Goal: Task Accomplishment & Management: Use online tool/utility

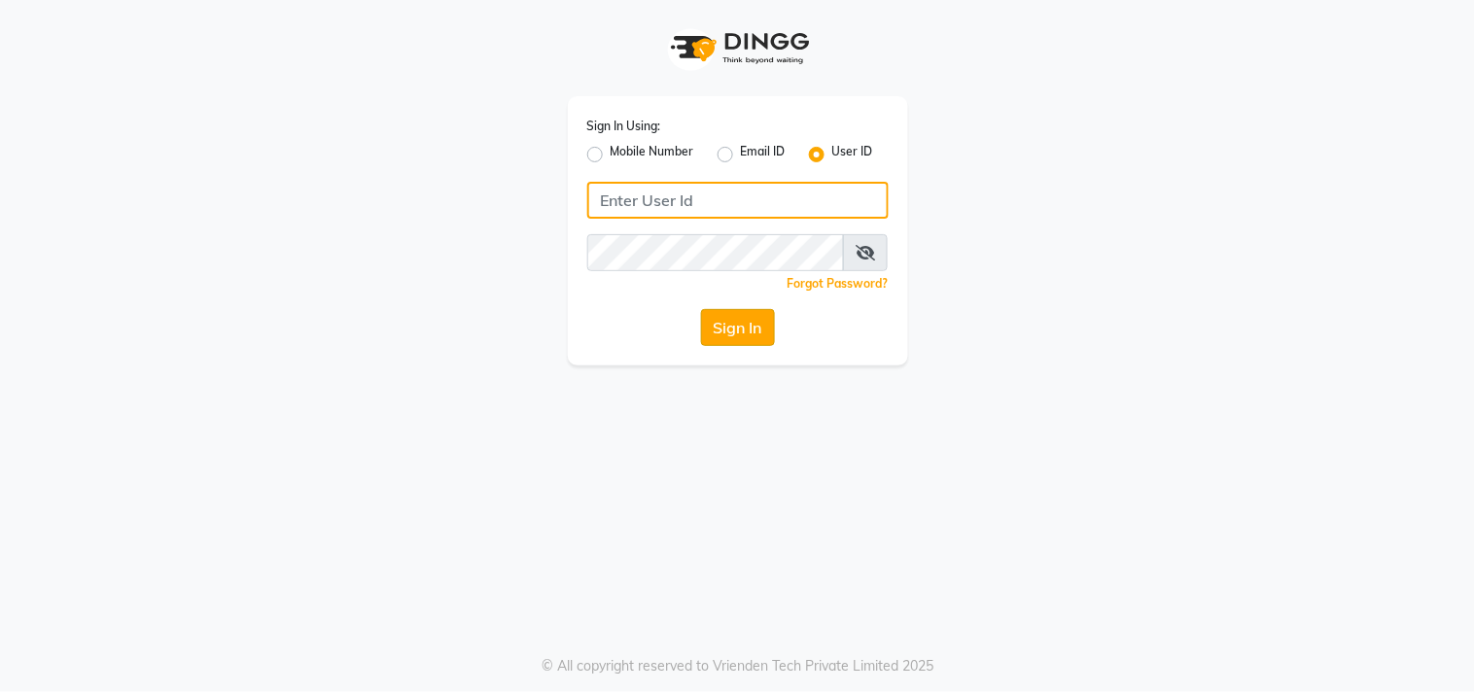
type input "sundarika"
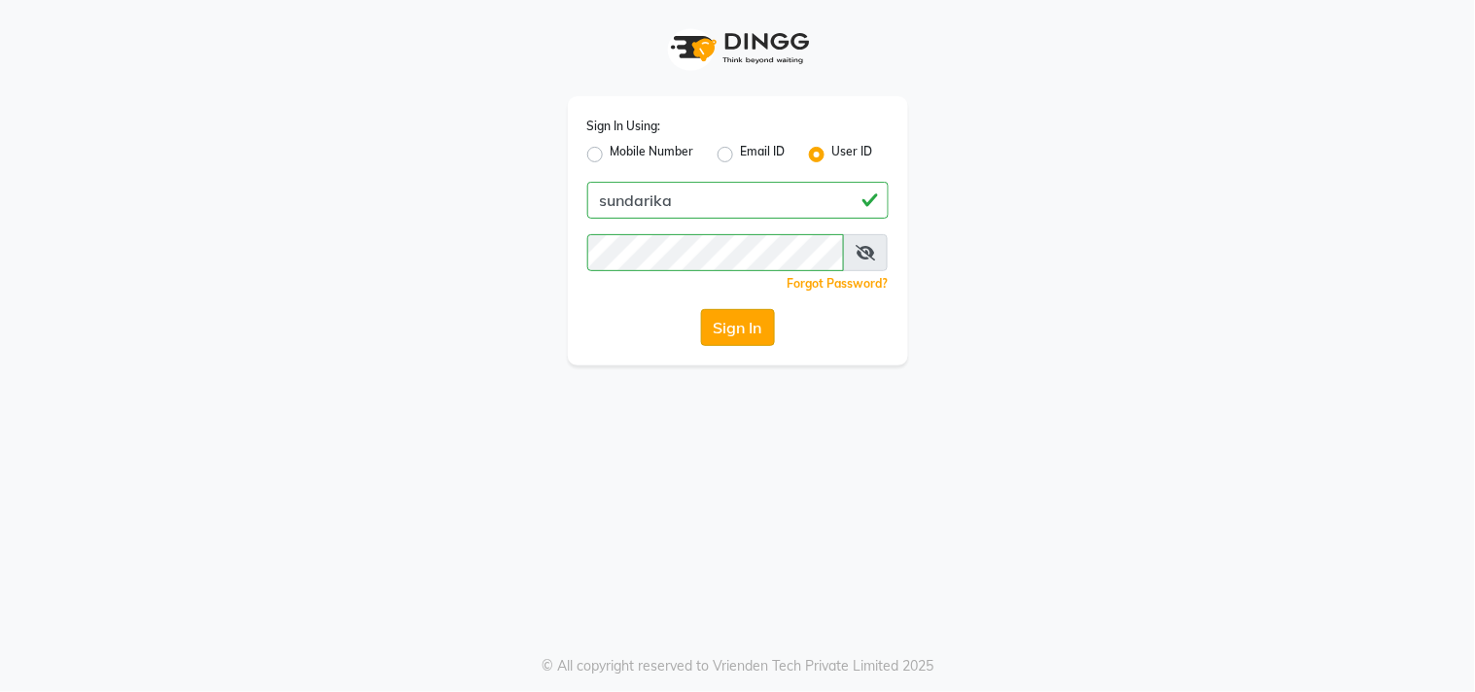
click at [731, 324] on button "Sign In" at bounding box center [738, 327] width 74 height 37
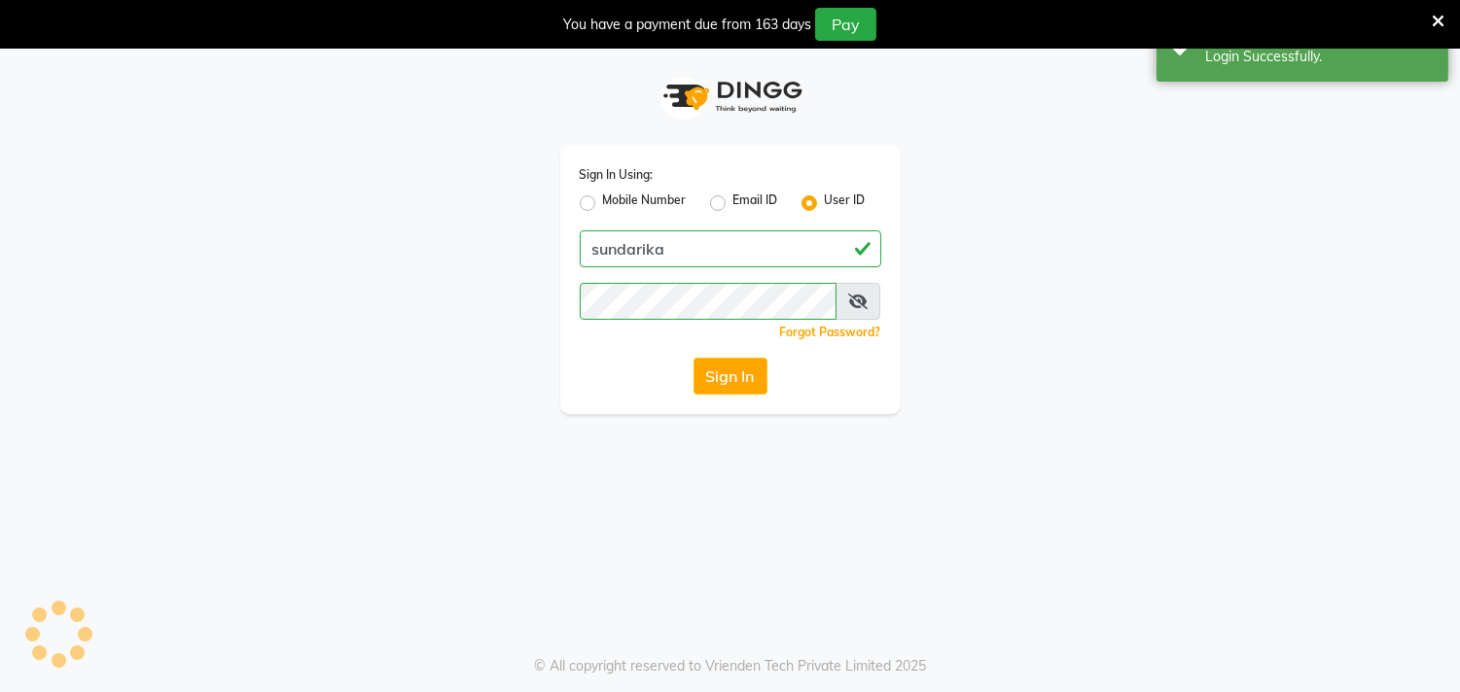
select select "5341"
select select "service"
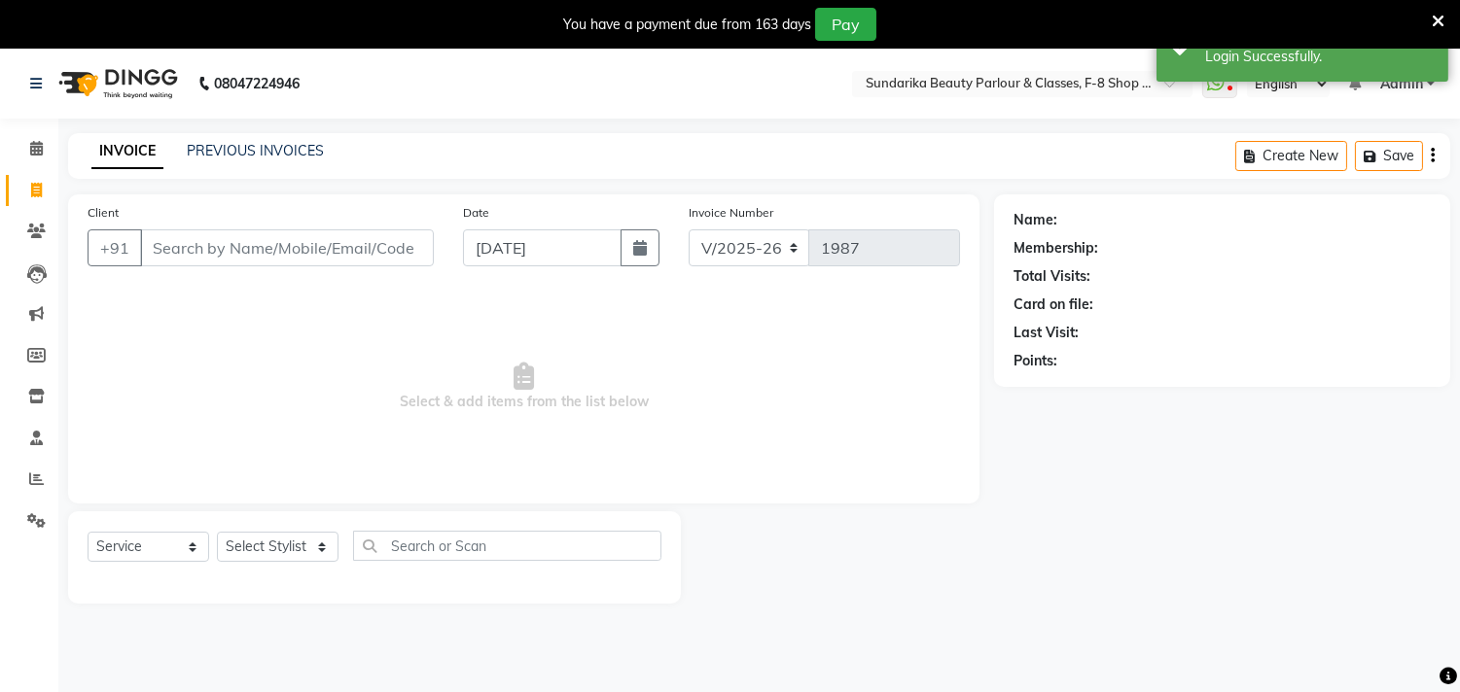
click at [233, 241] on input "Client" at bounding box center [287, 247] width 294 height 37
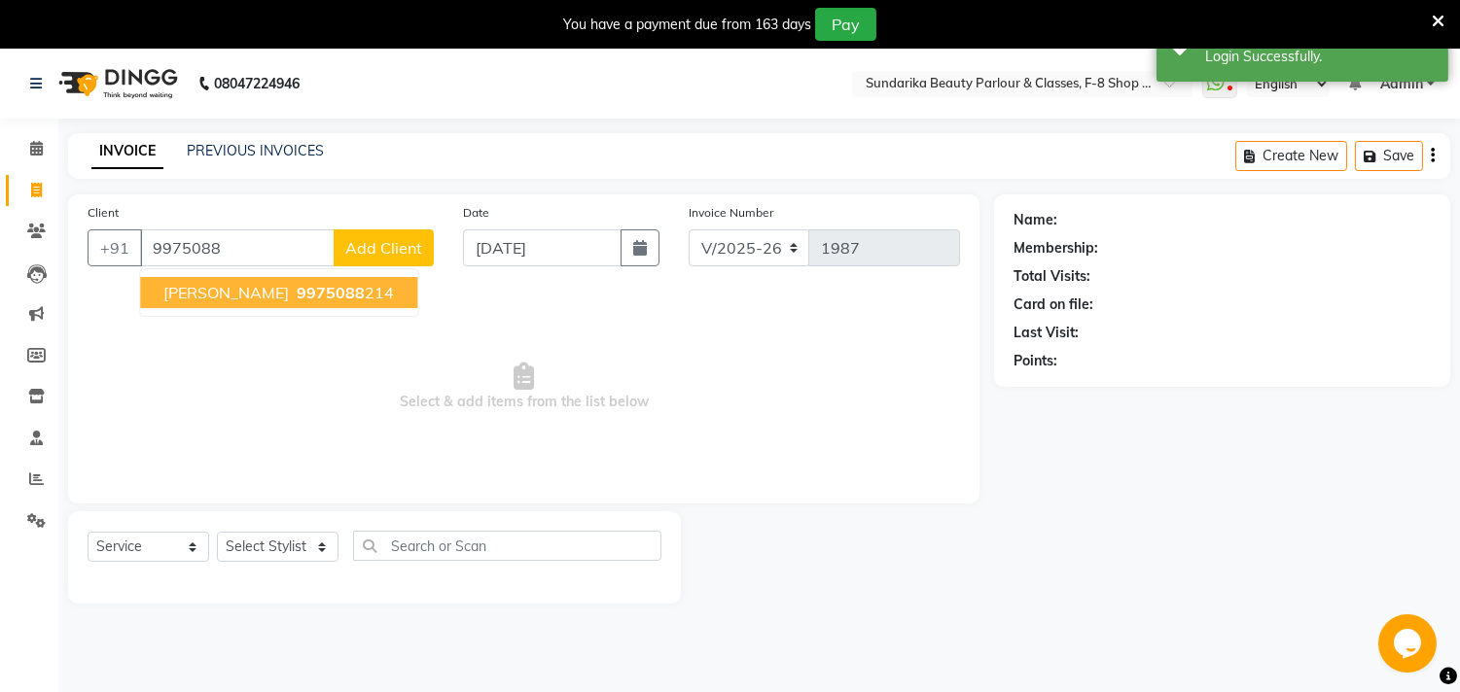
click at [212, 293] on span "[PERSON_NAME]" at bounding box center [225, 292] width 125 height 19
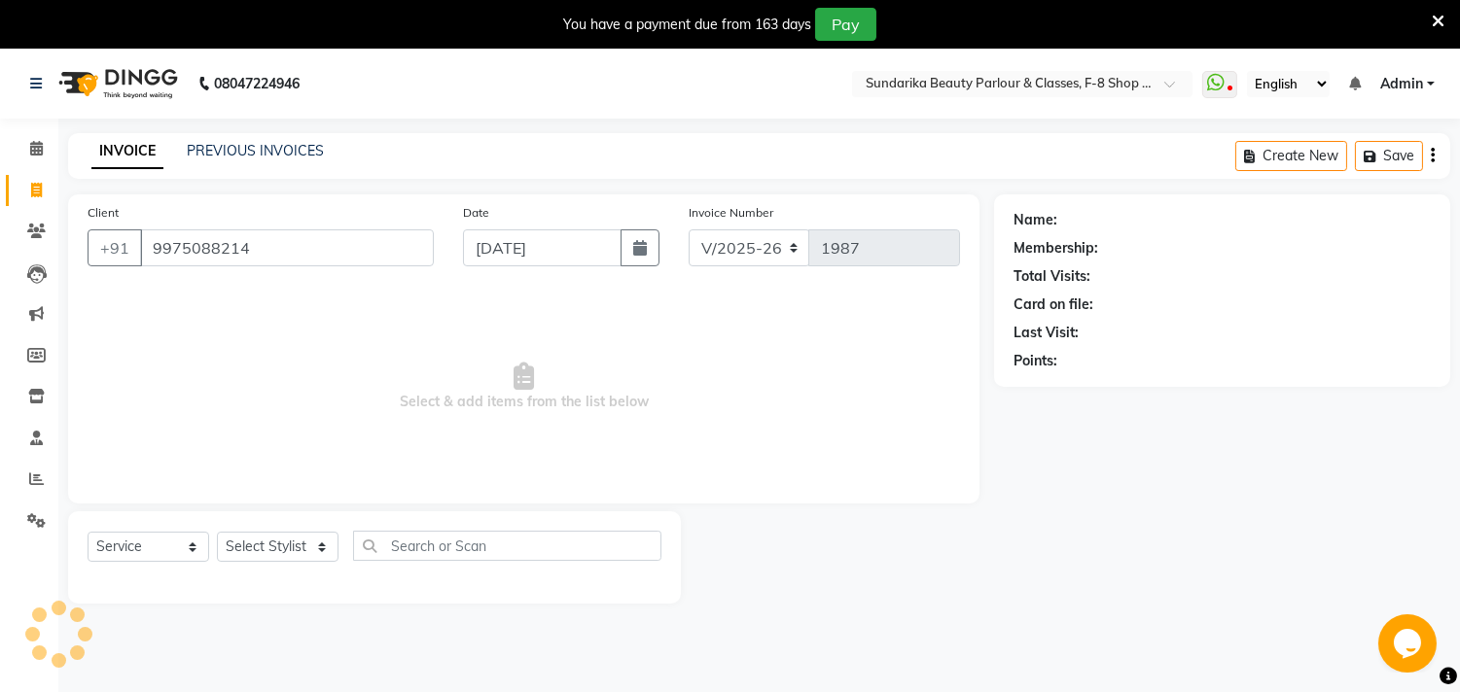
type input "9975088214"
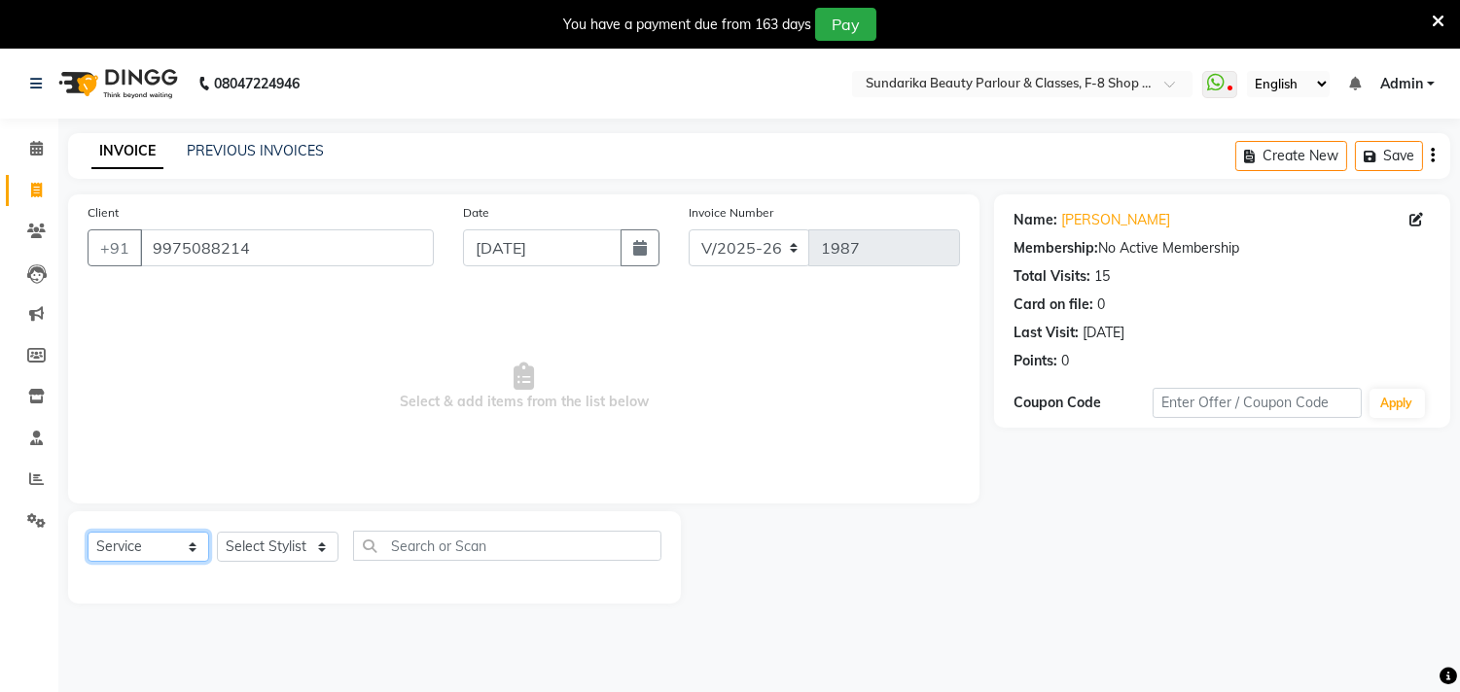
click at [148, 537] on select "Select Service Product Membership Package Voucher Prepaid Gift Card" at bounding box center [149, 547] width 122 height 30
click at [88, 533] on select "Select Service Product Membership Package Voucher Prepaid Gift Card" at bounding box center [149, 547] width 122 height 30
click at [279, 551] on select "Select Stylist Gita mala [PERSON_NAME] Mam" at bounding box center [278, 547] width 122 height 30
select select "54719"
click at [217, 533] on select "Select Stylist Gita mala [PERSON_NAME] Mam" at bounding box center [278, 547] width 122 height 30
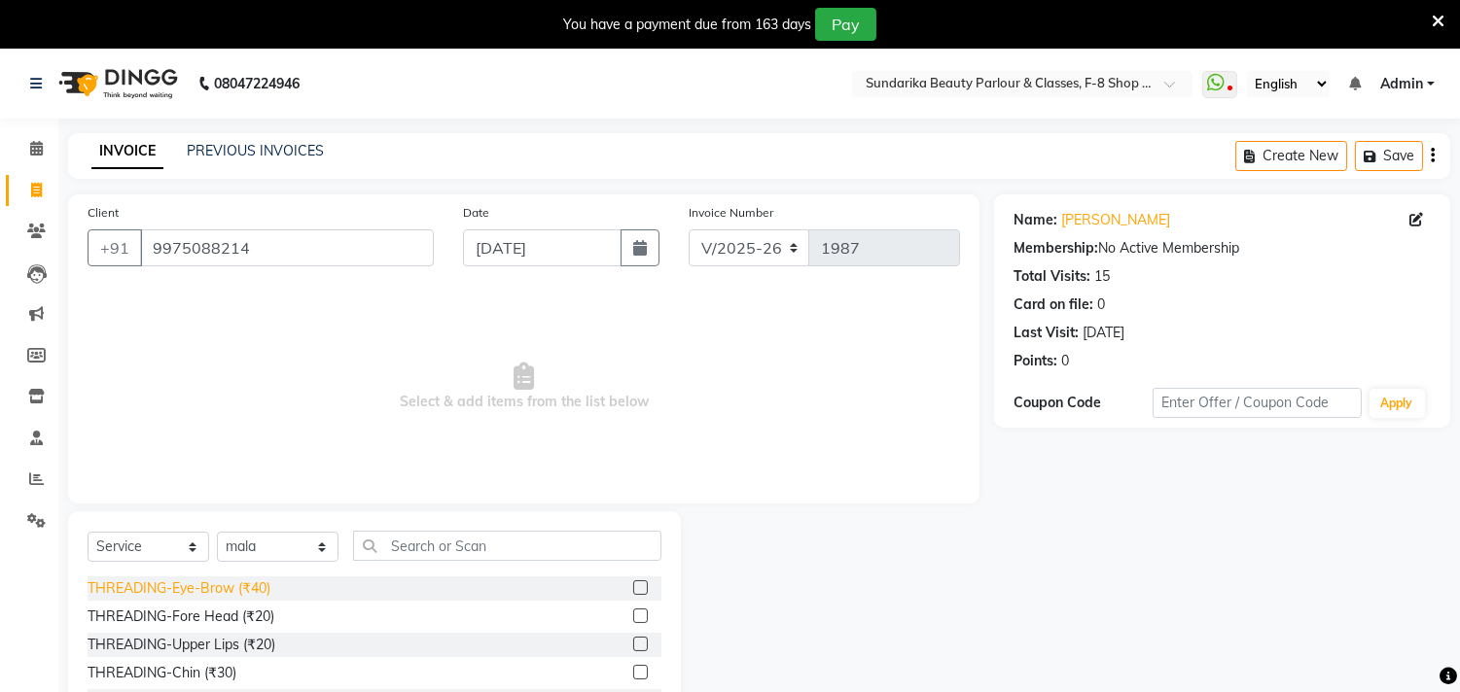
click at [235, 586] on div "THREADING-Eye-Brow (₹40)" at bounding box center [179, 589] width 183 height 20
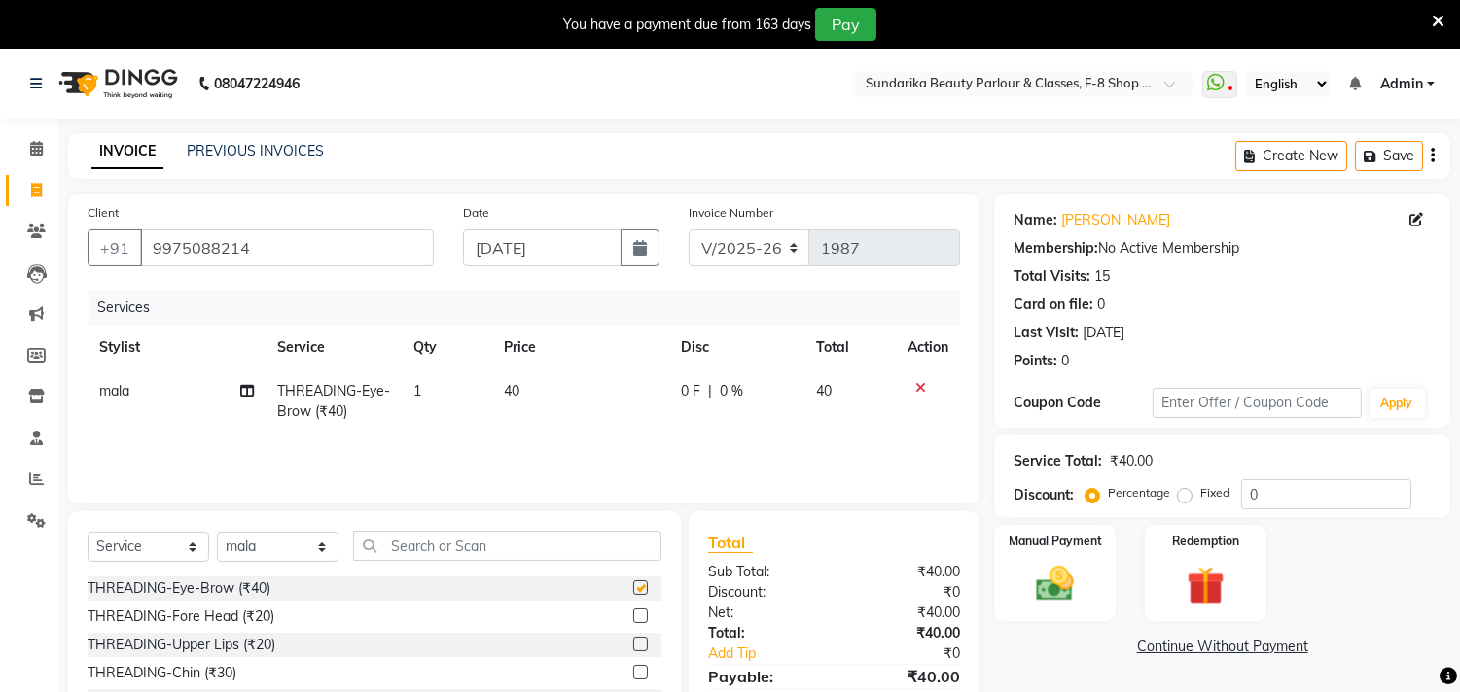
checkbox input "false"
click at [1046, 548] on label "Manual Payment" at bounding box center [1054, 540] width 97 height 18
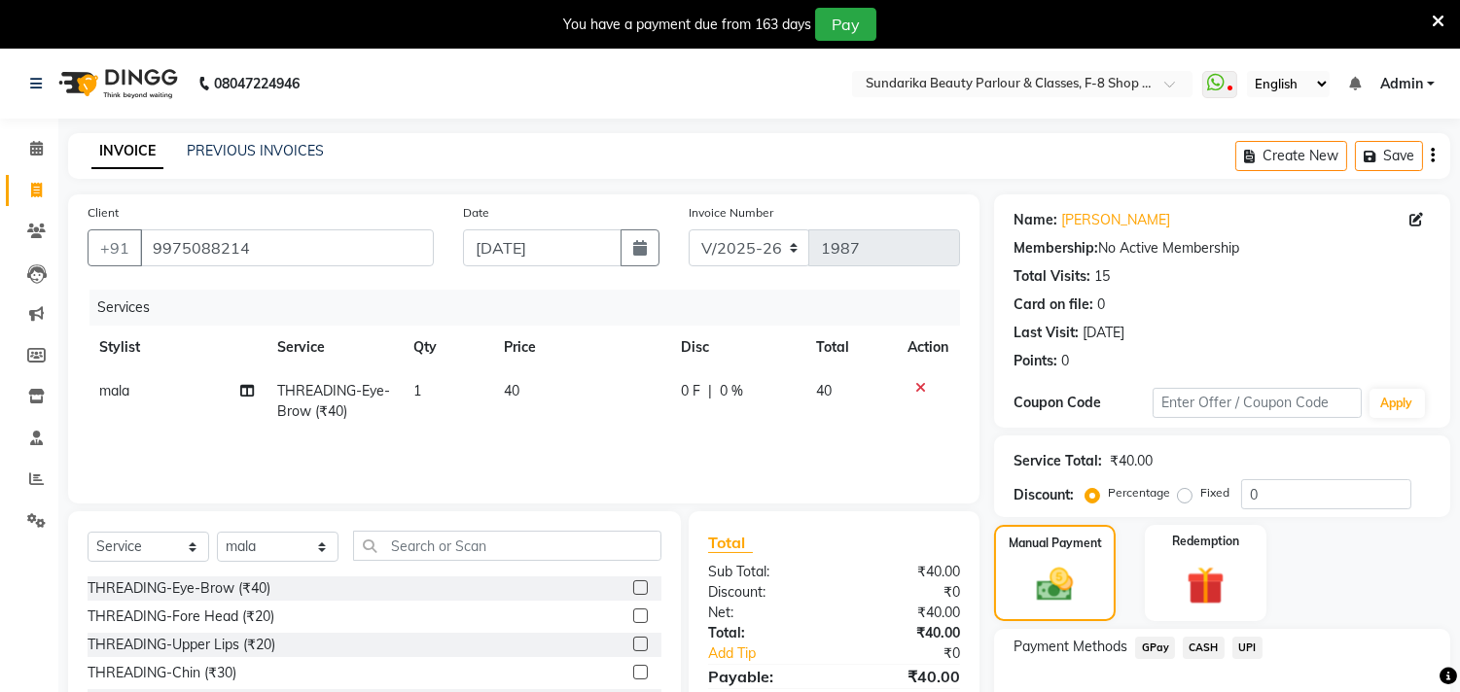
click at [1145, 649] on span "GPay" at bounding box center [1155, 648] width 40 height 22
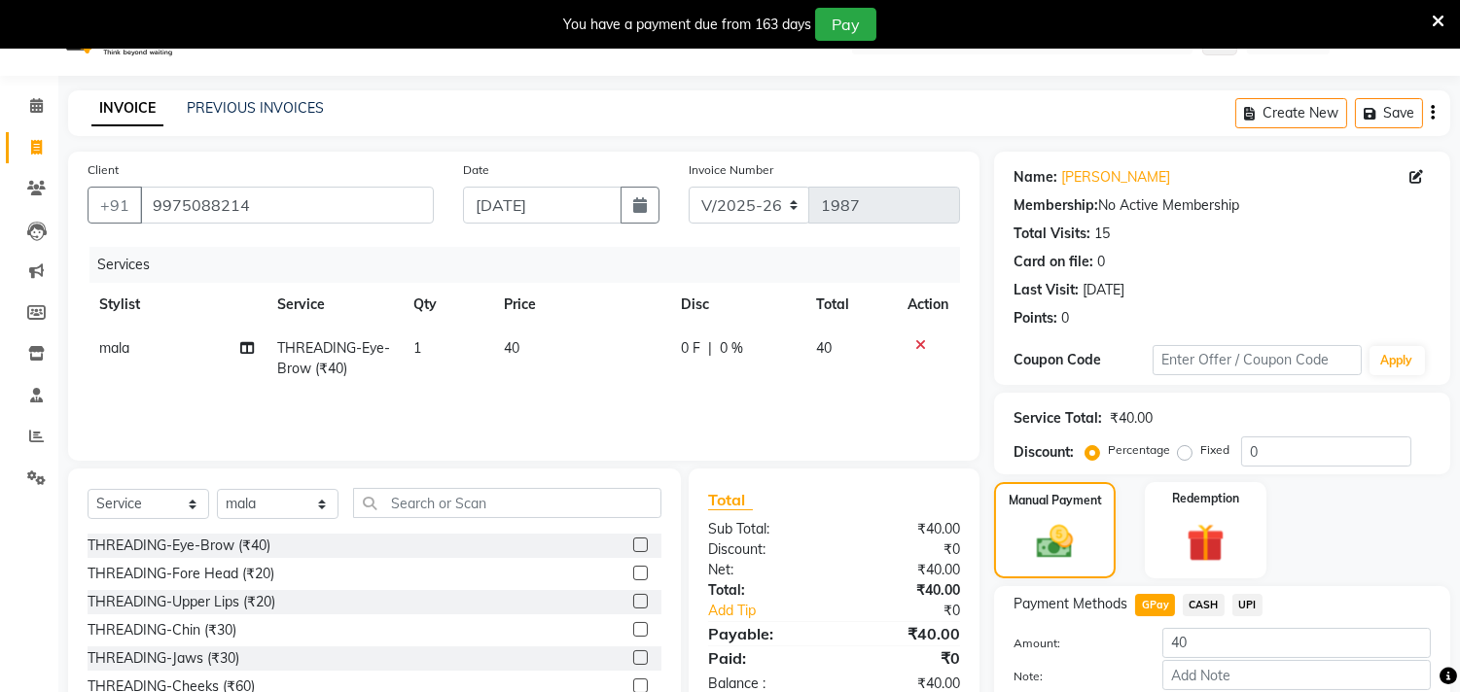
scroll to position [108, 0]
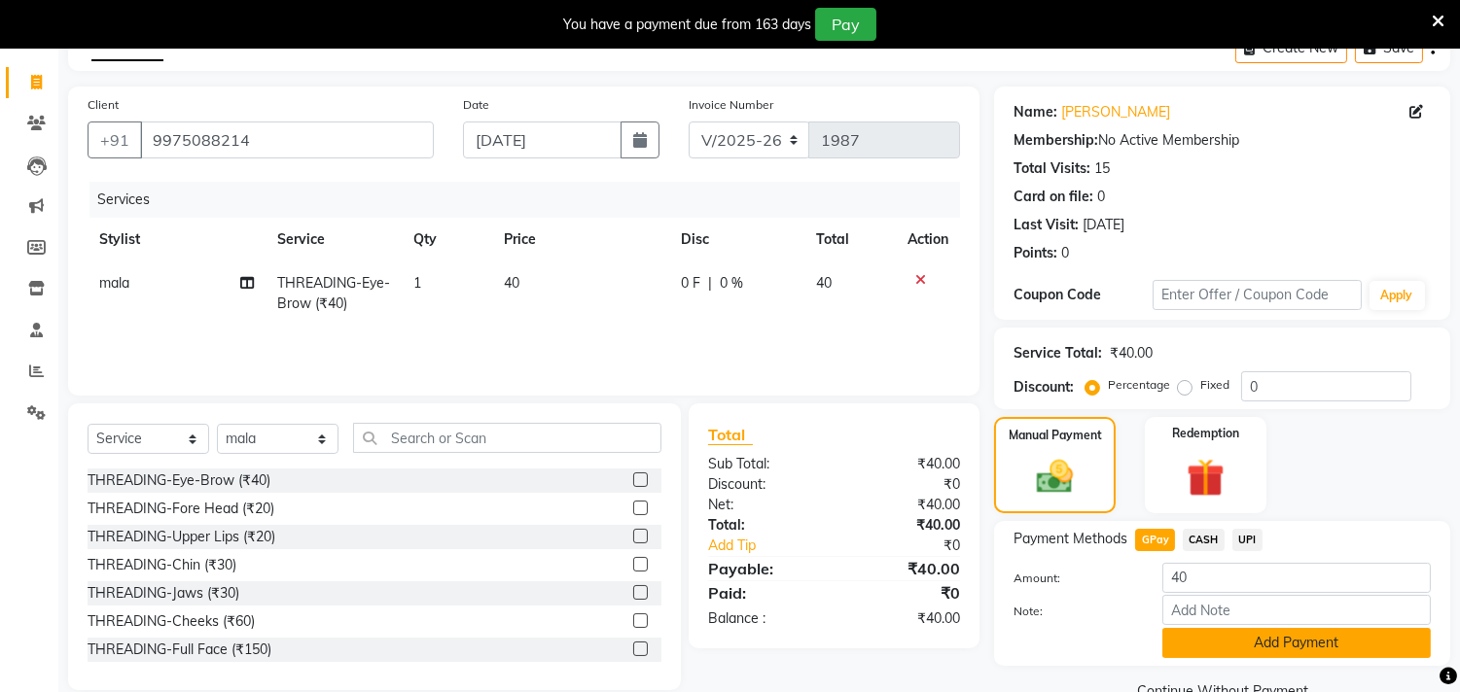
click at [1193, 647] on button "Add Payment" at bounding box center [1296, 643] width 268 height 30
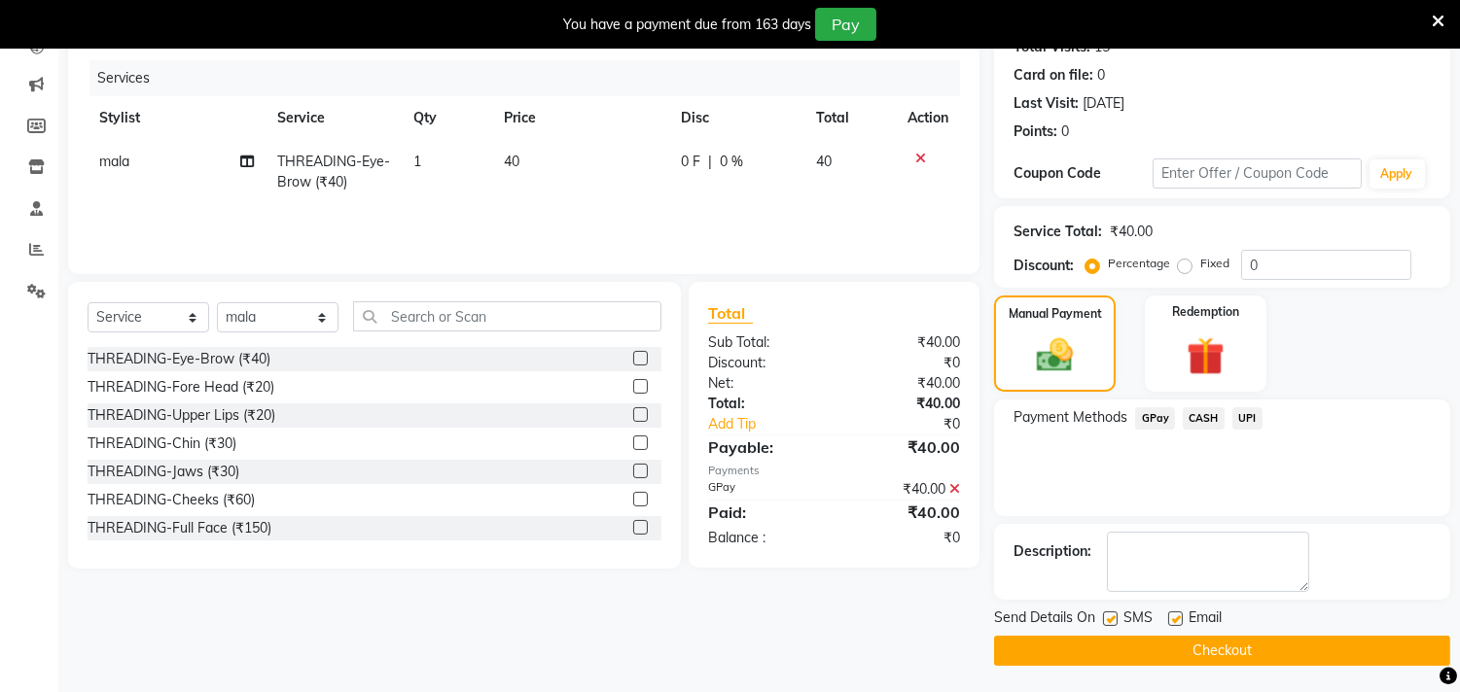
scroll to position [230, 0]
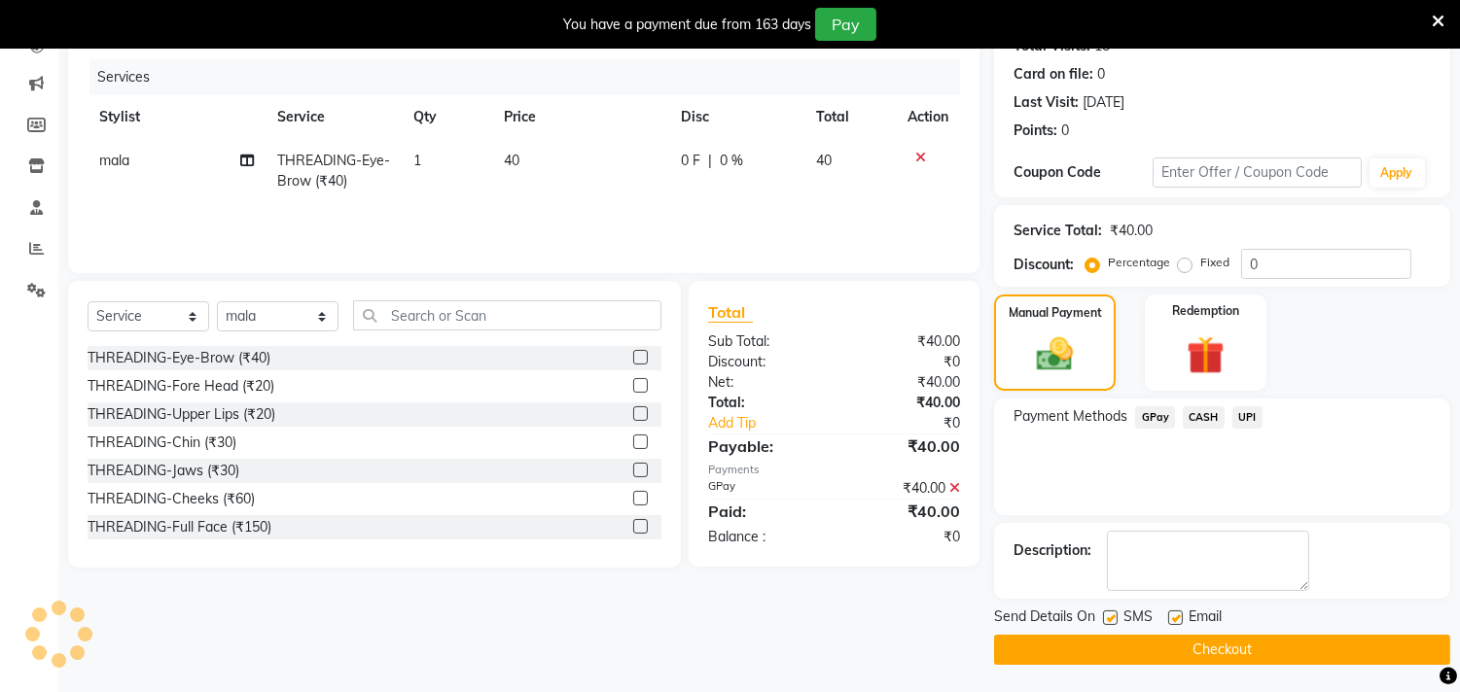
click at [1115, 647] on button "Checkout" at bounding box center [1222, 650] width 456 height 30
